Goal: Task Accomplishment & Management: Complete application form

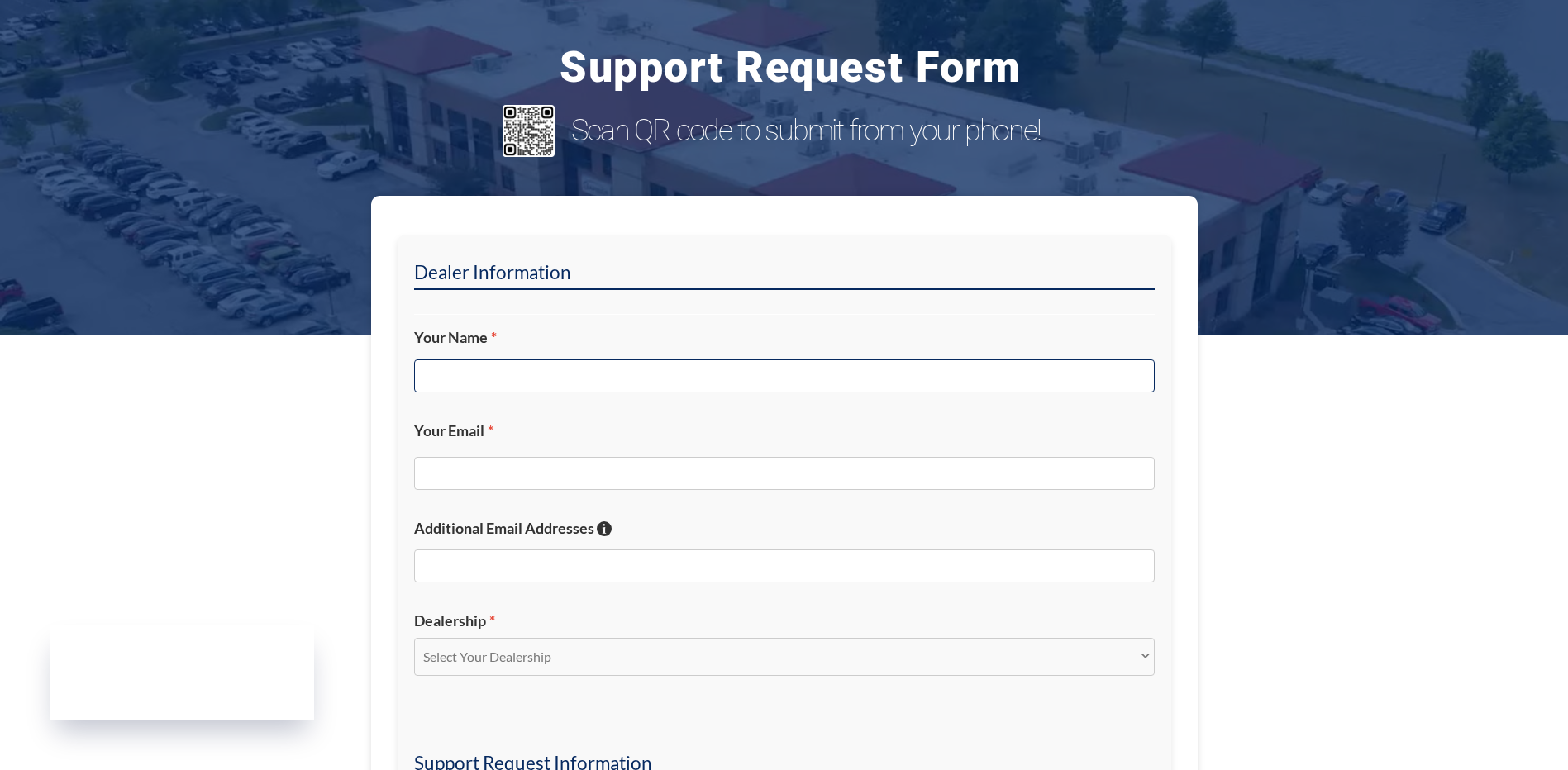
click at [471, 369] on input "Your Name *" at bounding box center [784, 376] width 741 height 33
type input "[PERSON_NAME]"
click at [436, 471] on input "Your Email *" at bounding box center [784, 474] width 741 height 33
type input "[EMAIL_ADDRESS][DOMAIN_NAME]"
click at [476, 659] on select "Select Your Dealership Acura of Rochester Delray Buick GMC [PERSON_NAME] Automa…" at bounding box center [784, 657] width 741 height 38
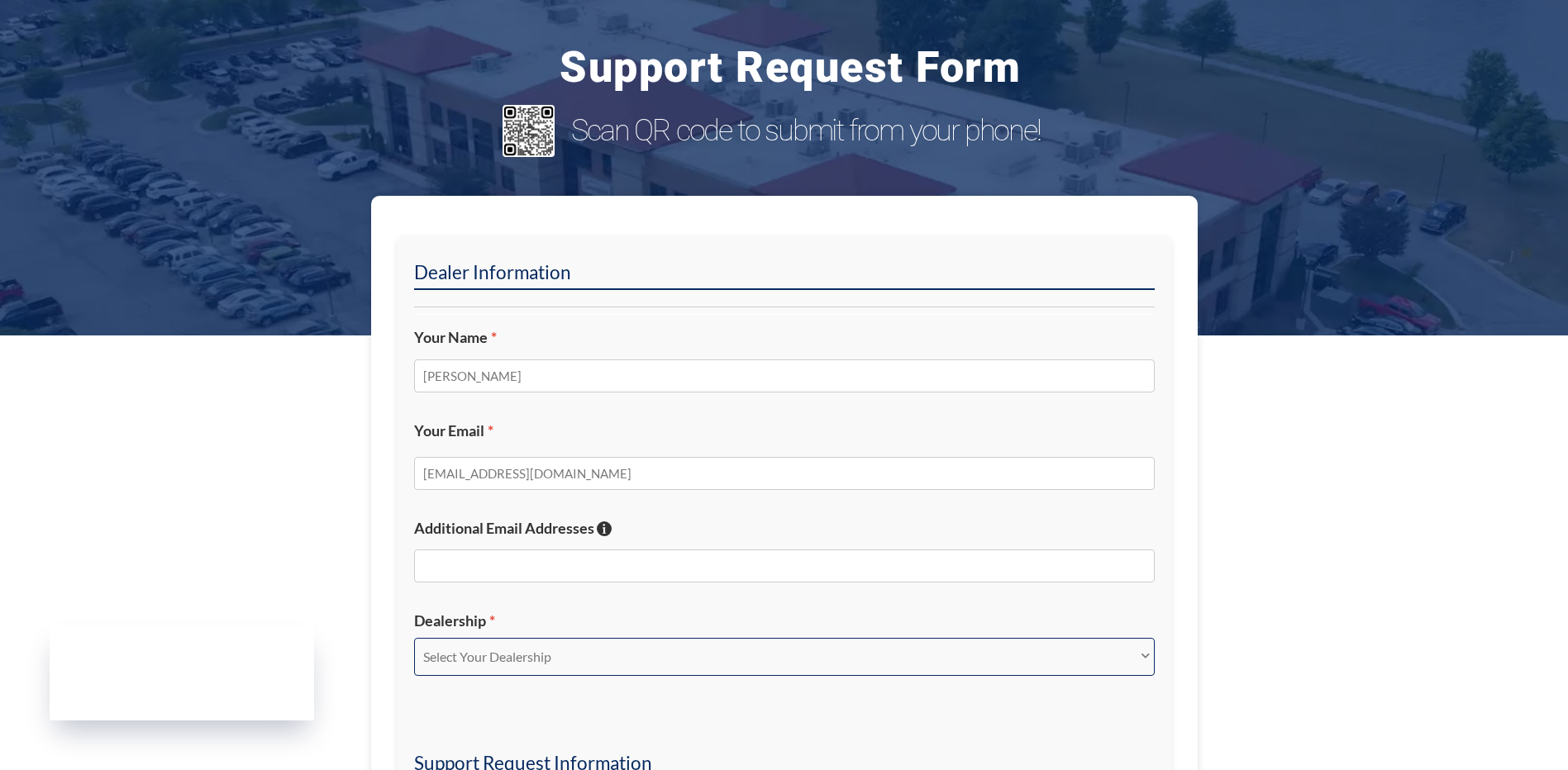
select select "Delray Buick GMC"
click at [414, 638] on select "Select Your Dealership Acura of Rochester Delray Buick GMC [PERSON_NAME] Automa…" at bounding box center [784, 657] width 741 height 38
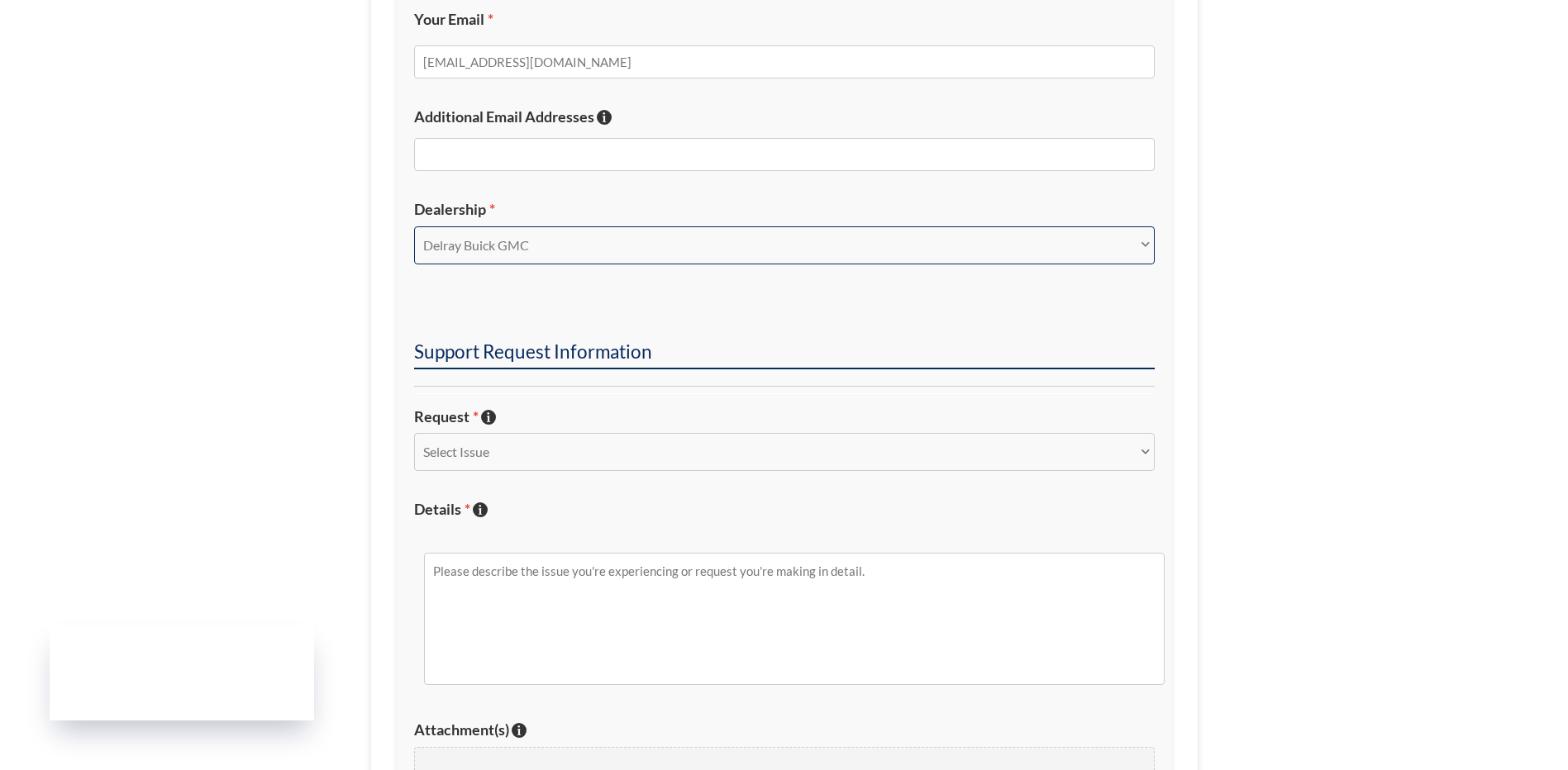
scroll to position [413, 0]
click at [473, 447] on select "Select Issue New Inquiry/Request Inventory Management Inventory Feed Website Fu…" at bounding box center [784, 450] width 741 height 38
select select "Other"
click at [414, 431] on select "Select Issue New Inquiry/Request Inventory Management Inventory Feed Website Fu…" at bounding box center [784, 450] width 741 height 38
click at [528, 595] on textarea "Details * Describe the issue with specific details if possible!" at bounding box center [794, 617] width 741 height 132
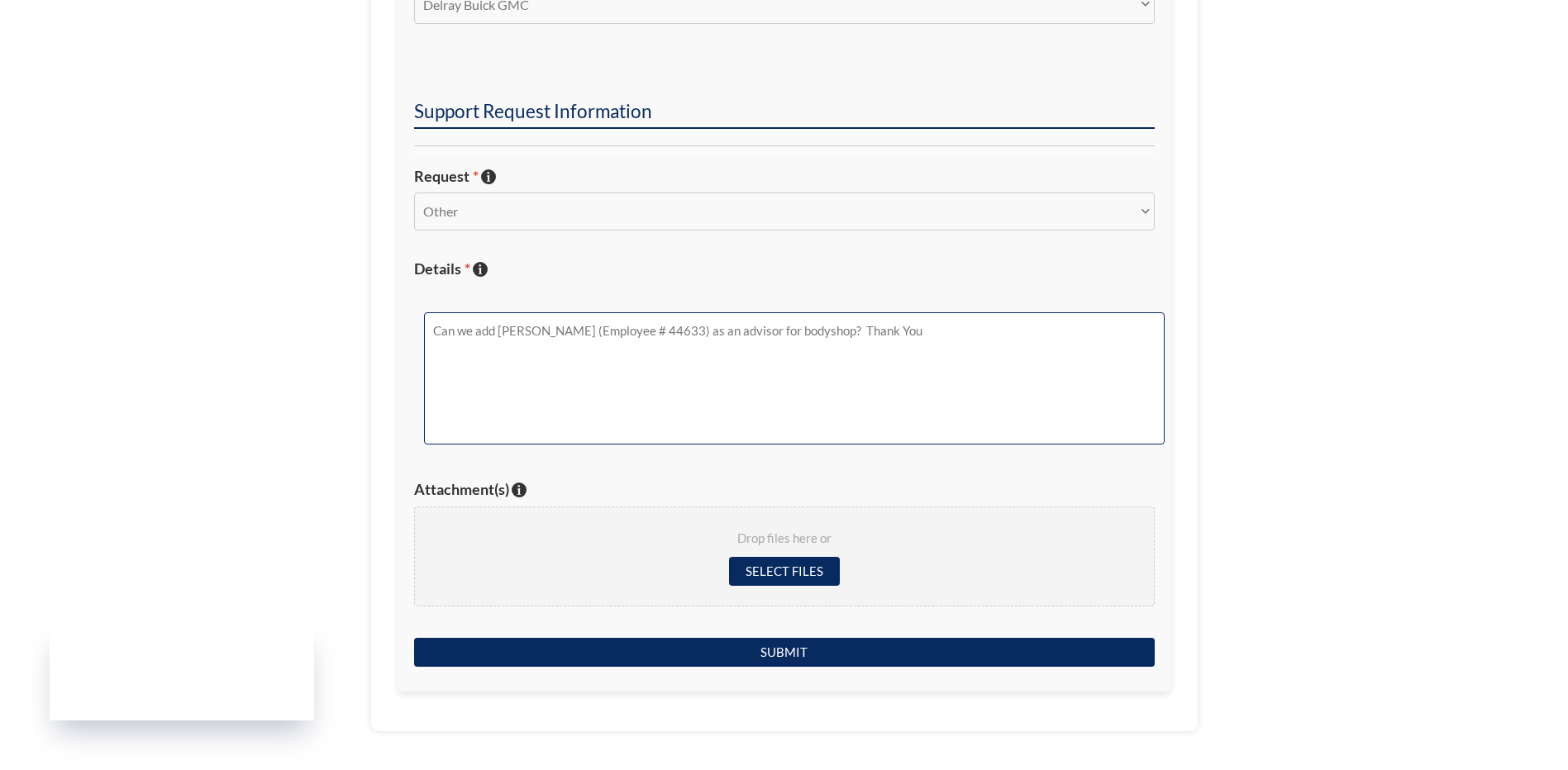
scroll to position [744, 0]
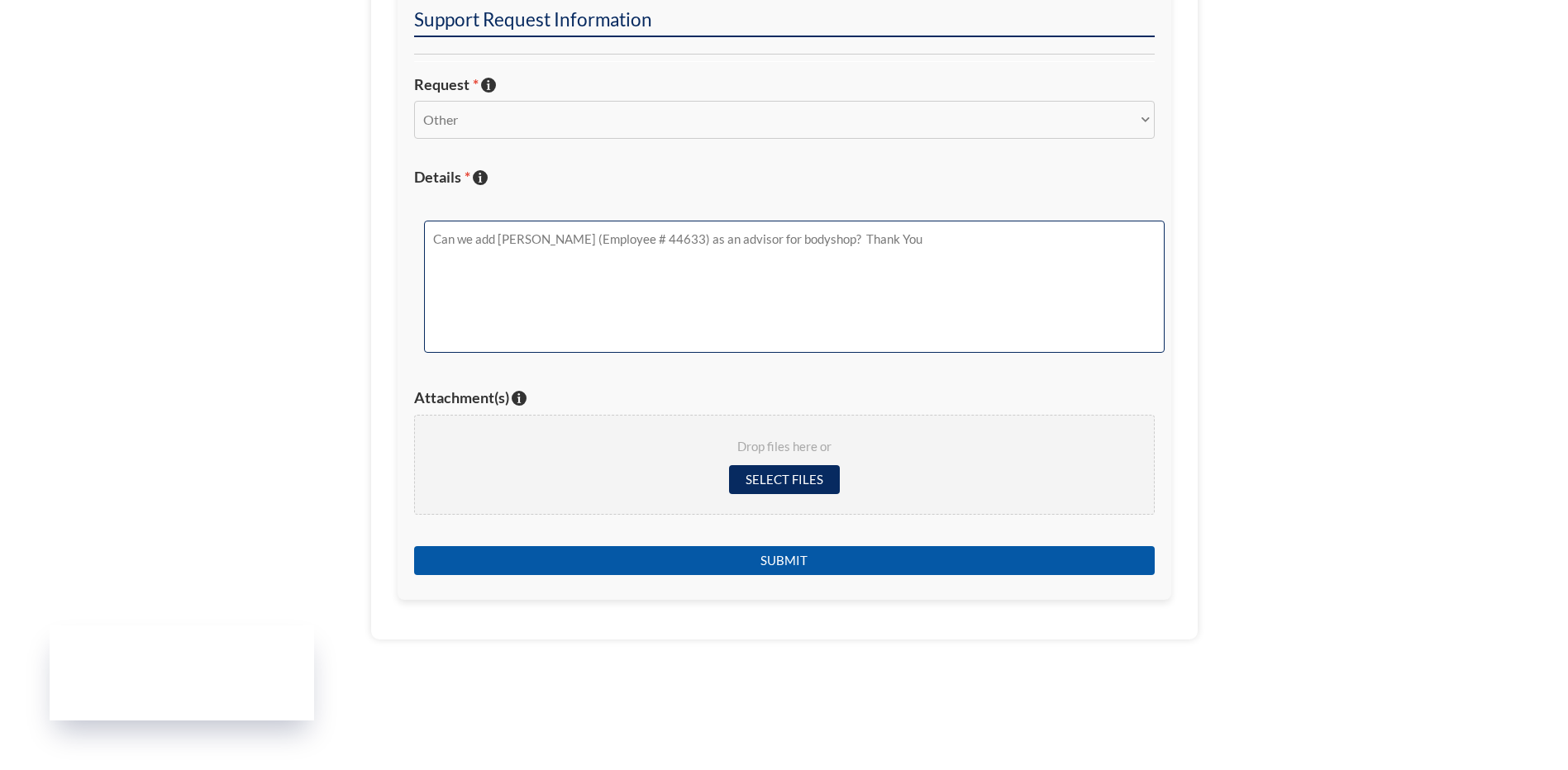
type textarea "Can we add [PERSON_NAME] (Employee # 44633) as an advisor for bodyshop? Thank Y…"
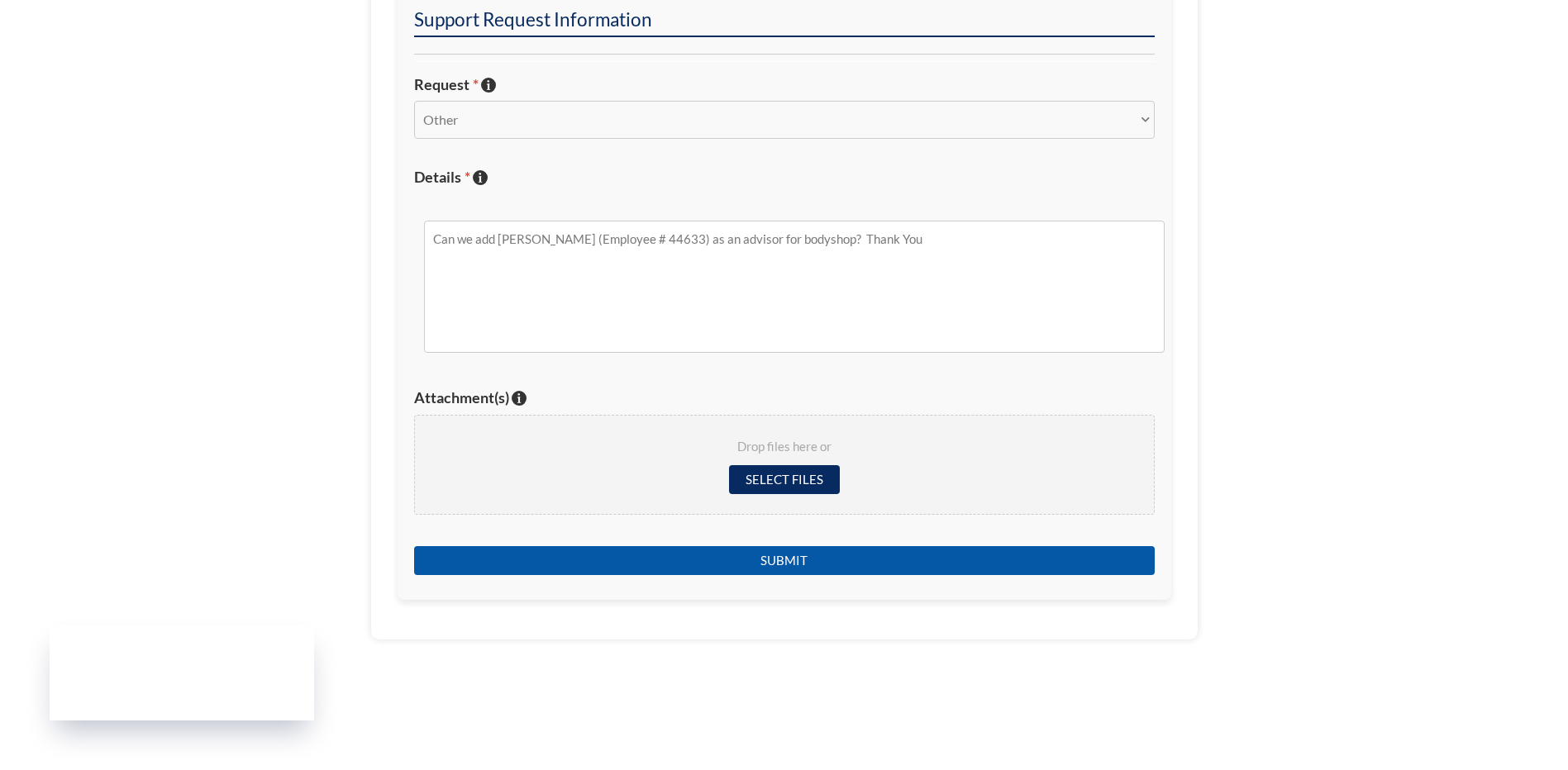
click at [781, 553] on input "Submit" at bounding box center [784, 560] width 741 height 29
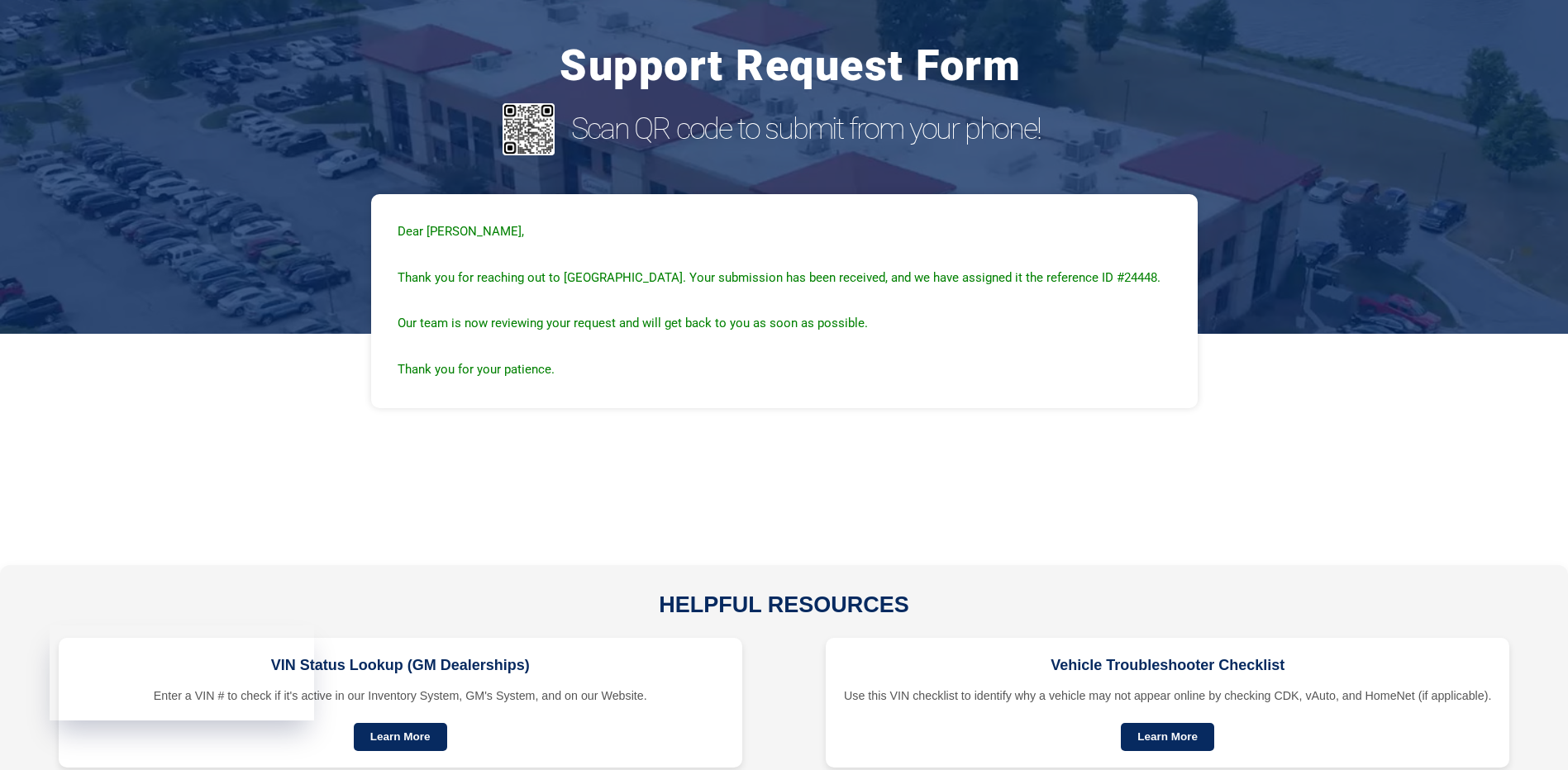
scroll to position [0, 0]
